Goal: Information Seeking & Learning: Learn about a topic

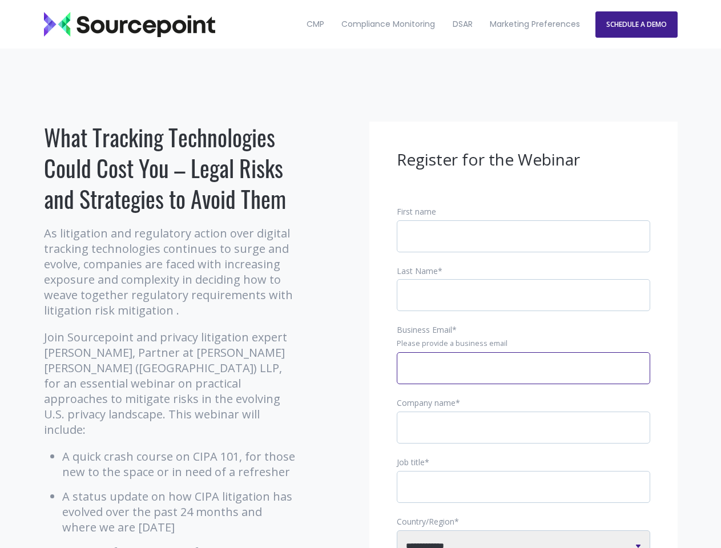
click at [523, 377] on input "Business Email *" at bounding box center [523, 368] width 253 height 32
